Goal: Information Seeking & Learning: Learn about a topic

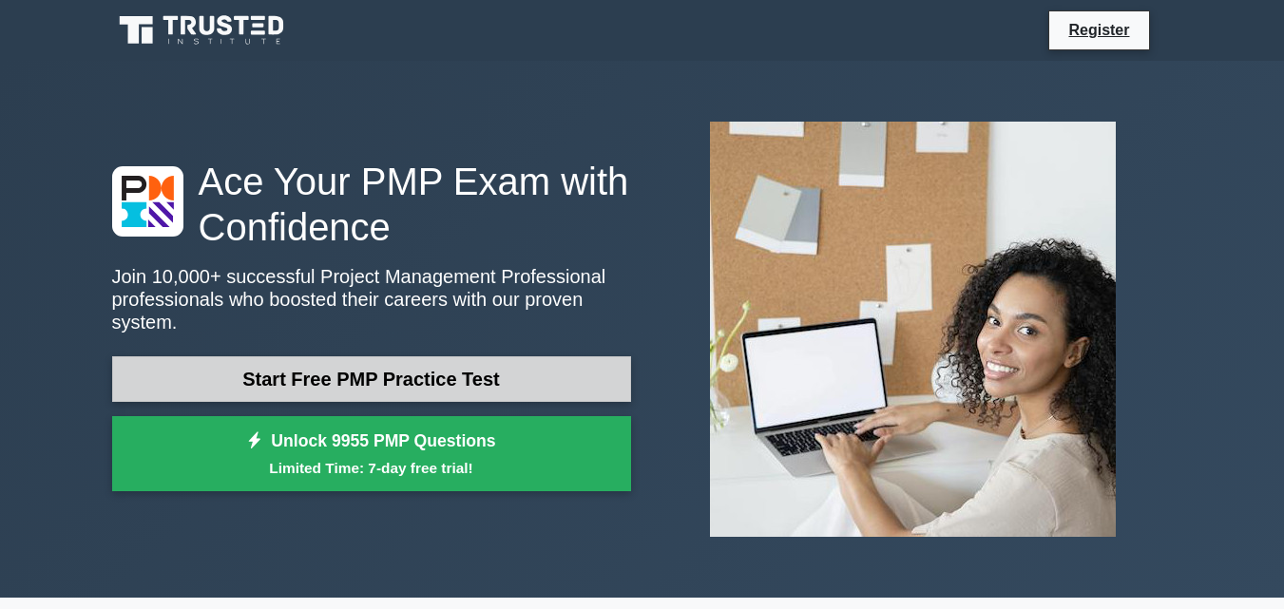
click at [376, 366] on link "Start Free PMP Practice Test" at bounding box center [371, 379] width 519 height 46
click at [310, 369] on link "Start Free PMP Practice Test" at bounding box center [371, 379] width 519 height 46
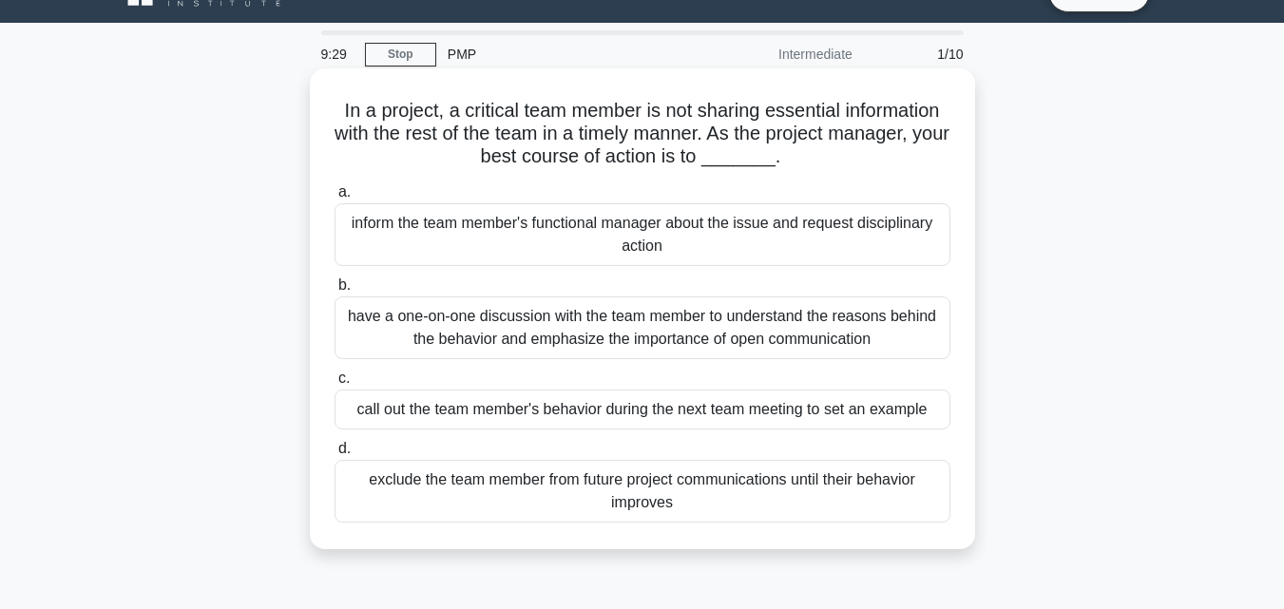
scroll to position [37, 0]
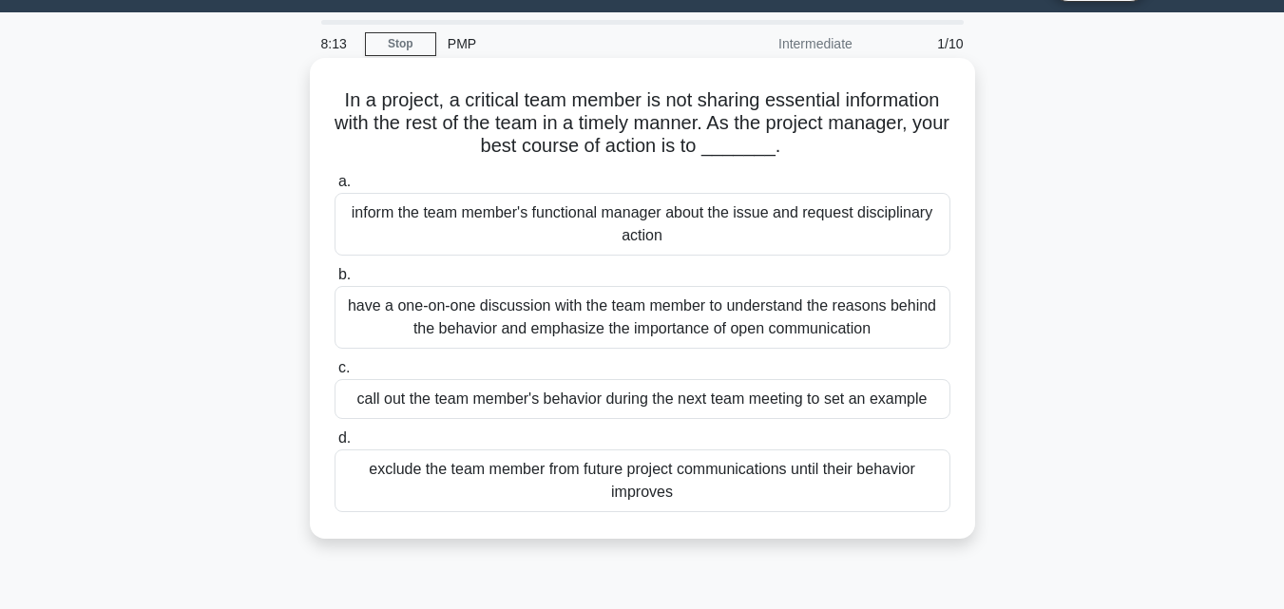
scroll to position [95, 0]
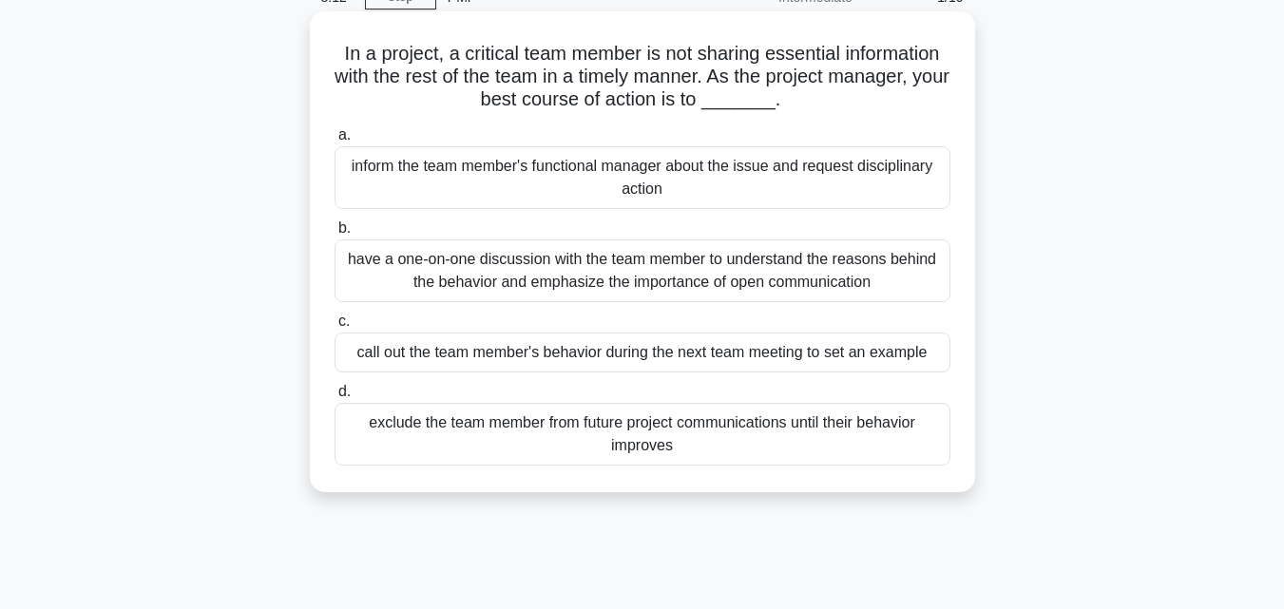
click at [614, 167] on div "inform the team member's functional manager about the issue and request discipl…" at bounding box center [642, 177] width 616 height 63
click at [334, 142] on input "a. inform the team member's functional manager about the issue and request disc…" at bounding box center [334, 135] width 0 height 12
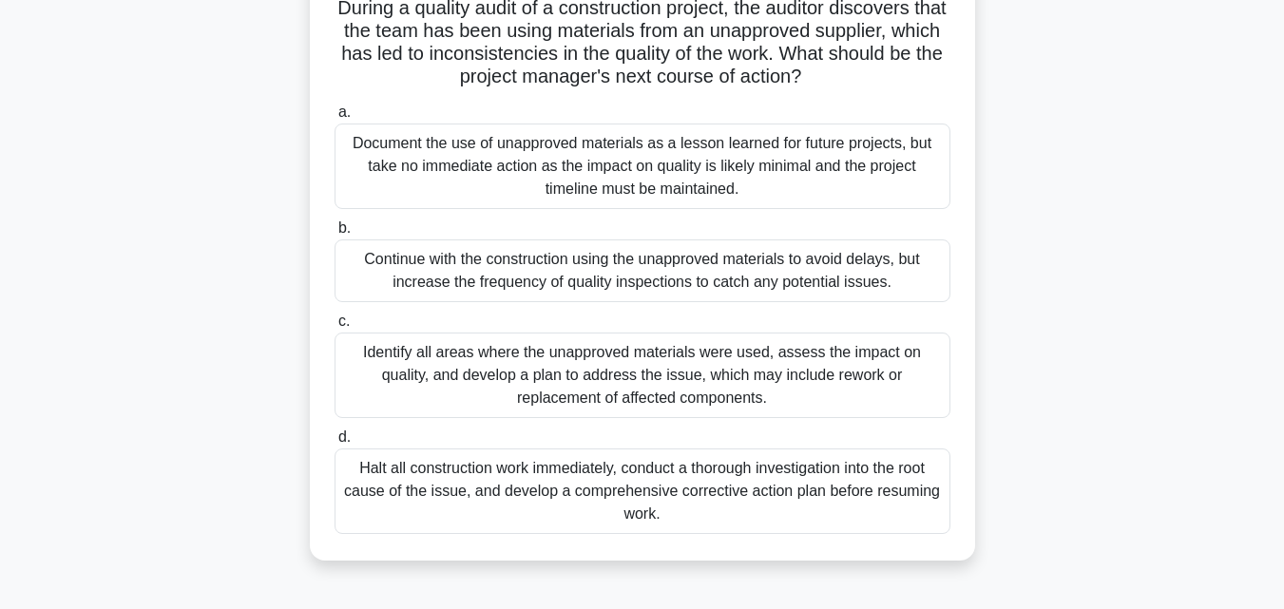
scroll to position [0, 0]
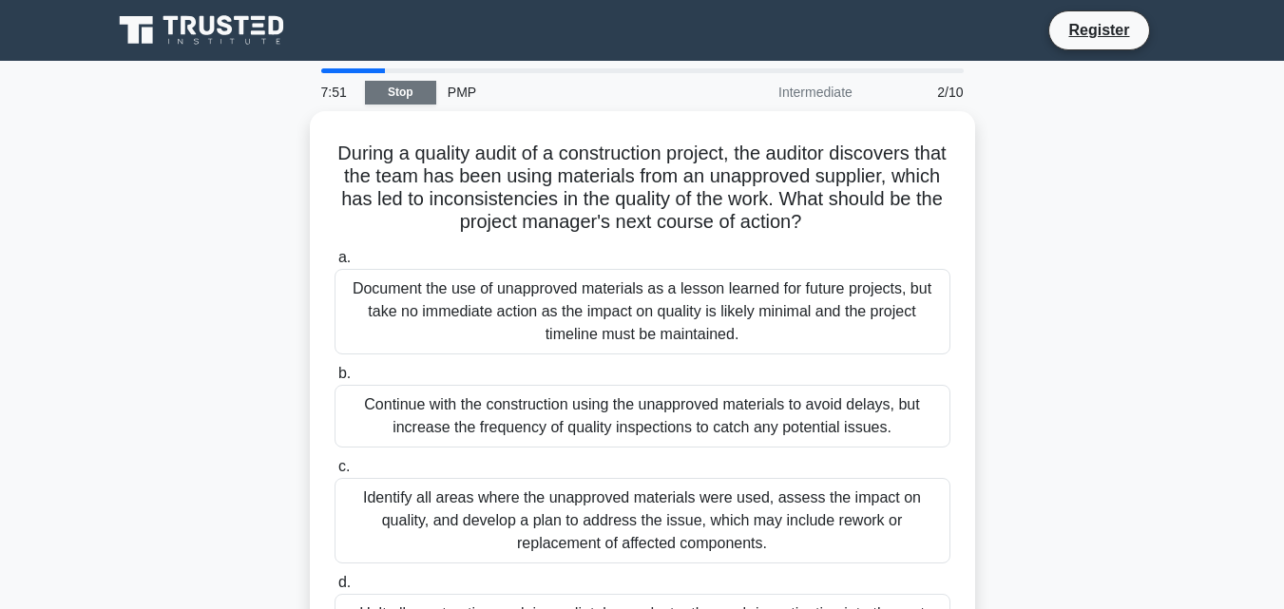
click at [404, 87] on link "Stop" at bounding box center [400, 93] width 71 height 24
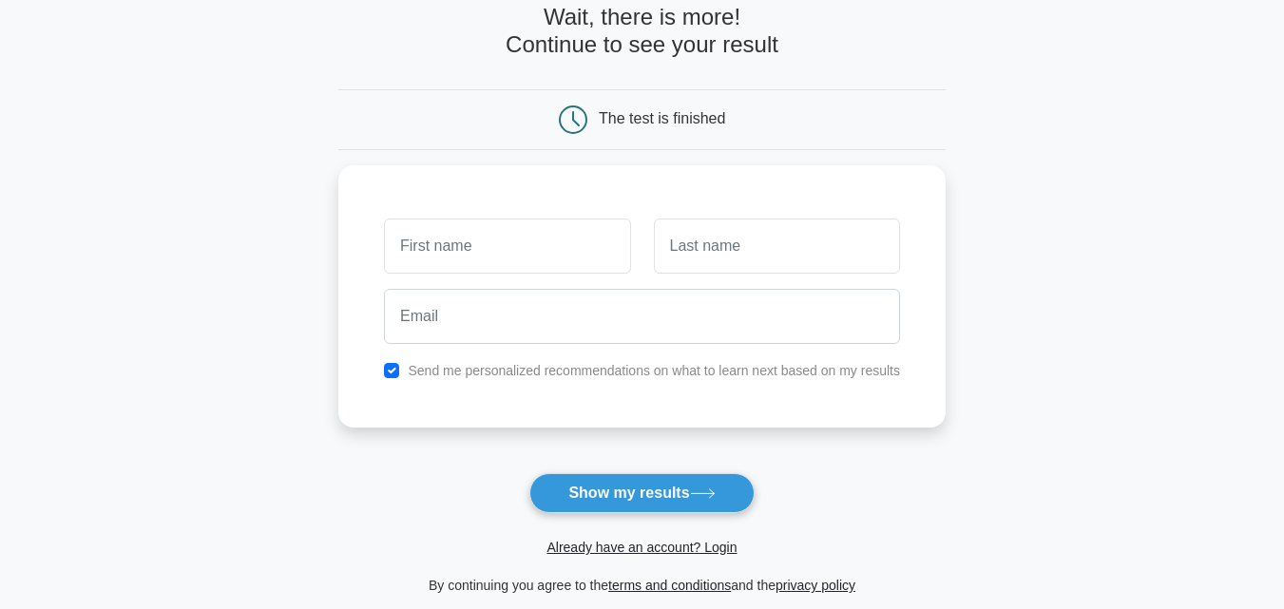
scroll to position [285, 0]
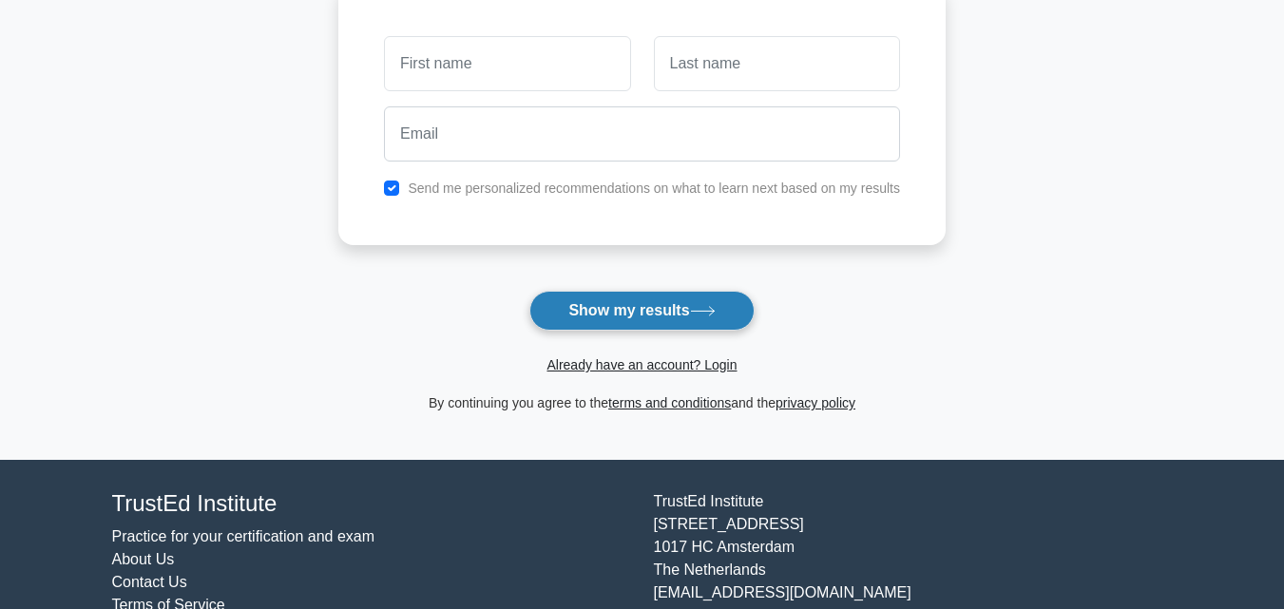
click at [621, 311] on button "Show my results" at bounding box center [641, 311] width 224 height 40
